Goal: Information Seeking & Learning: Find specific fact

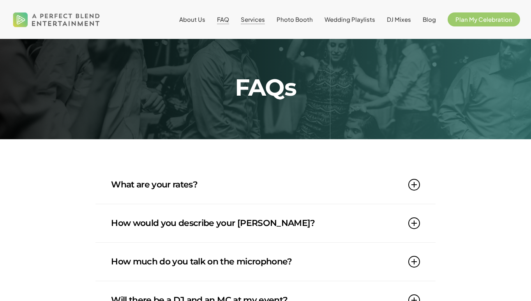
click at [263, 20] on span "Services" at bounding box center [253, 19] width 24 height 7
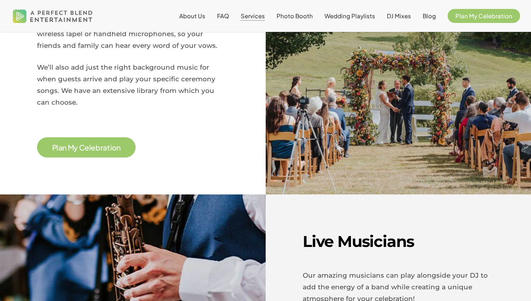
scroll to position [1202, 0]
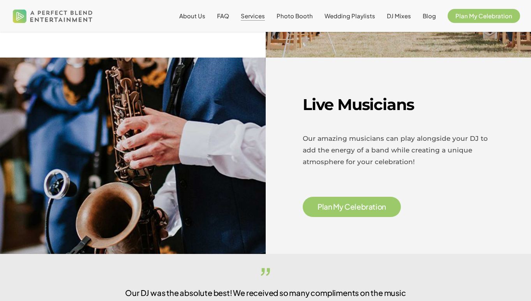
click at [233, 20] on li "FAQ" at bounding box center [223, 16] width 24 height 32
click at [226, 16] on span "FAQ" at bounding box center [223, 15] width 12 height 7
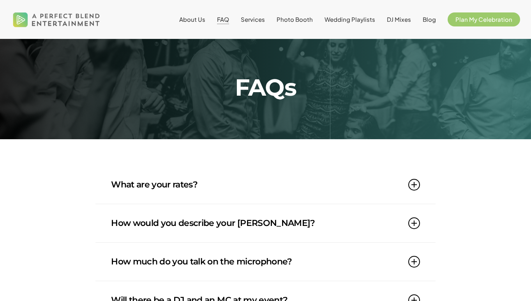
click at [232, 184] on link "What are your rates?" at bounding box center [265, 185] width 308 height 38
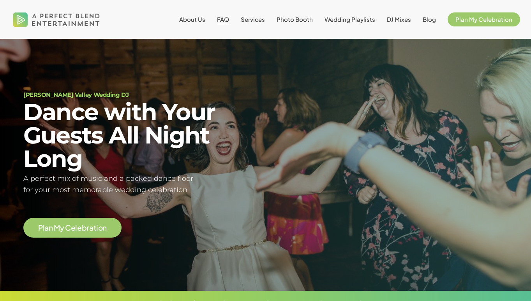
click at [226, 18] on span "FAQ" at bounding box center [223, 19] width 12 height 7
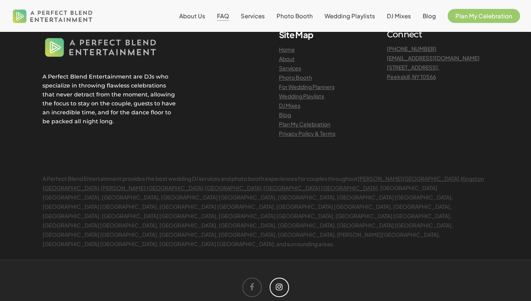
scroll to position [990, 0]
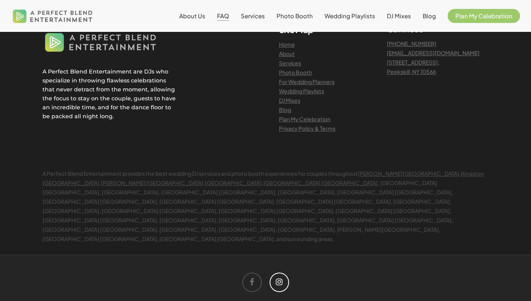
click at [282, 273] on icon at bounding box center [279, 282] width 19 height 19
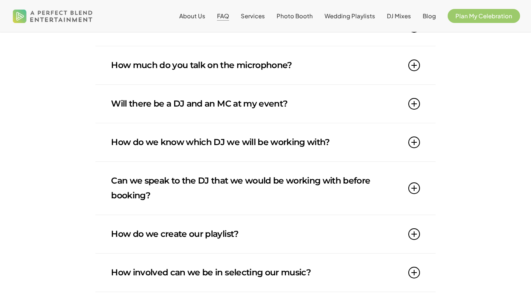
scroll to position [0, 0]
